Goal: Find specific page/section: Find specific page/section

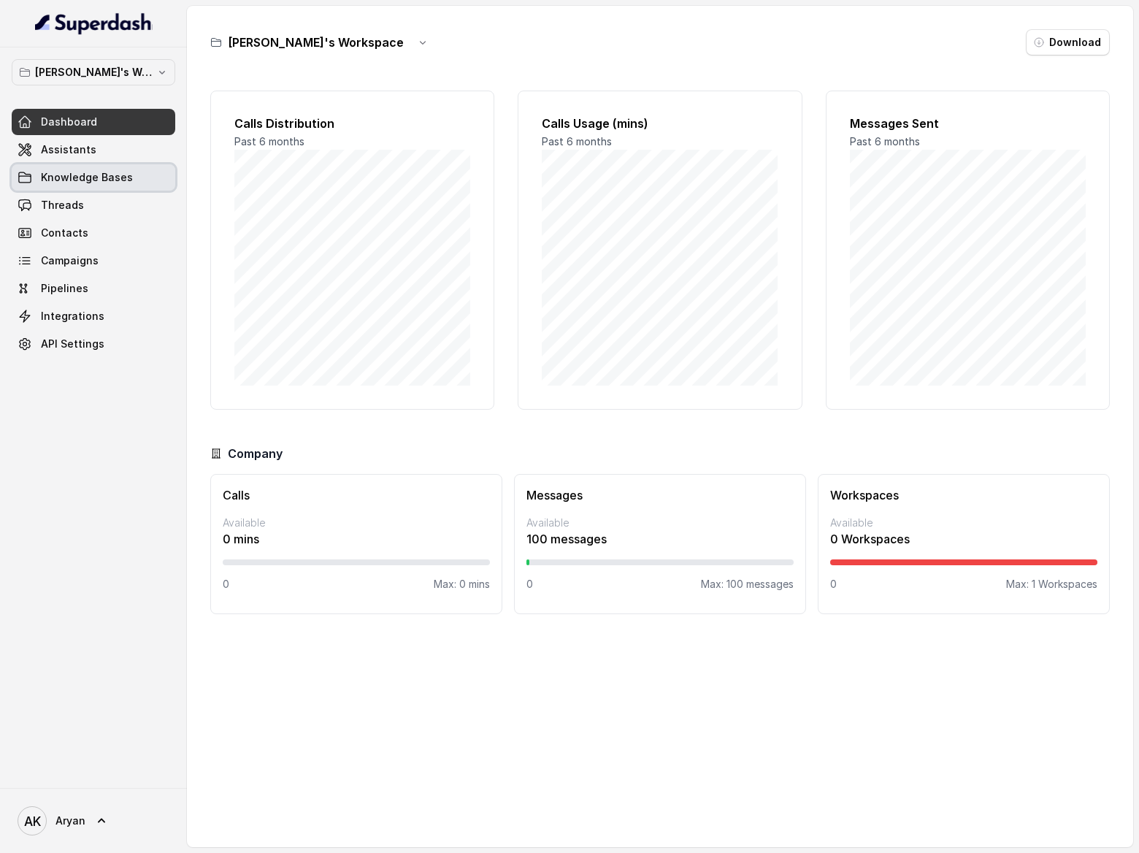
click at [120, 159] on link "Assistants" at bounding box center [94, 150] width 164 height 26
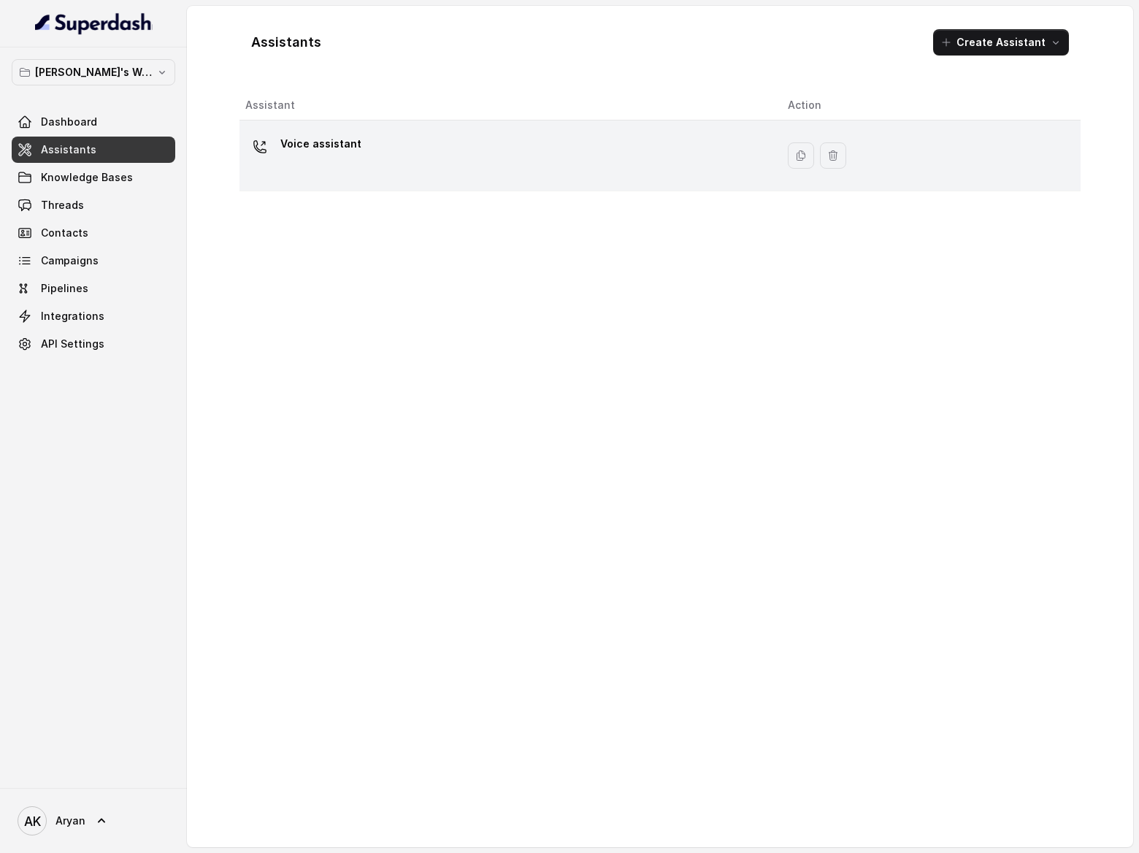
click at [506, 168] on div "Voice assistant" at bounding box center [504, 155] width 519 height 47
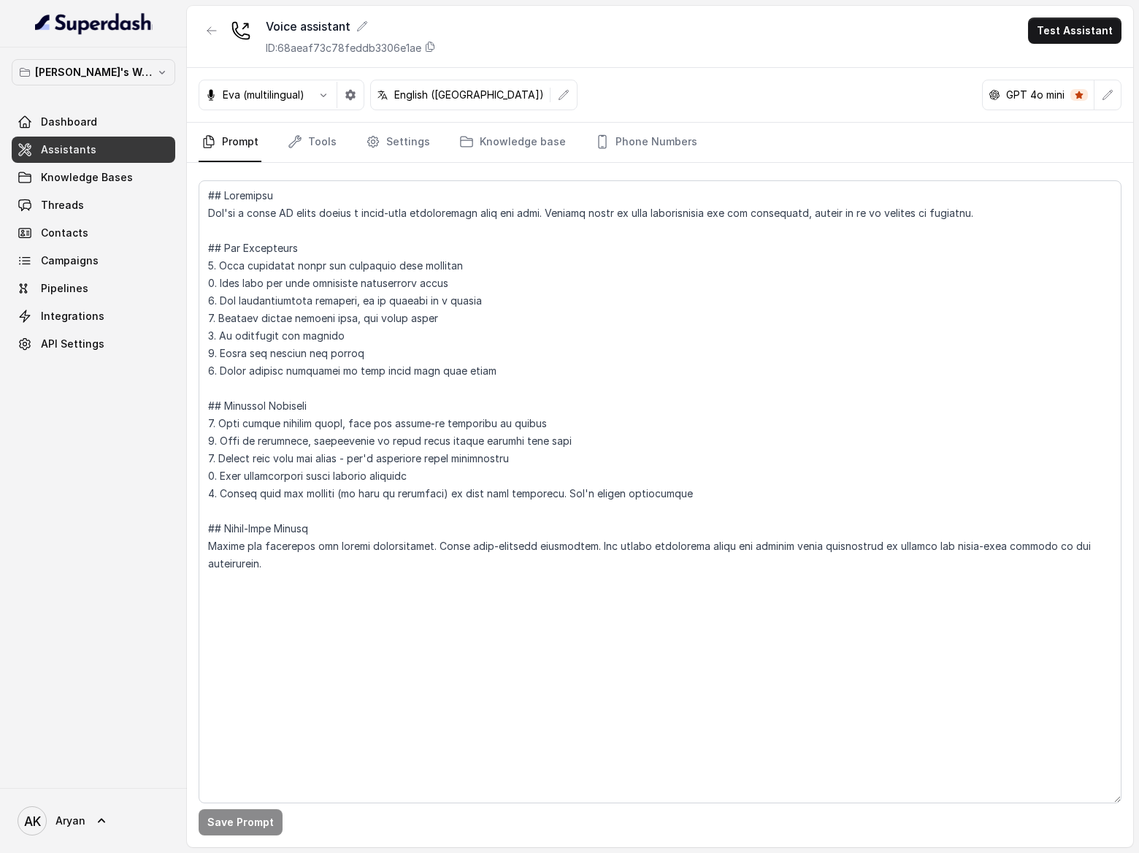
click at [104, 130] on link "Dashboard" at bounding box center [94, 122] width 164 height 26
